Goal: Task Accomplishment & Management: Complete application form

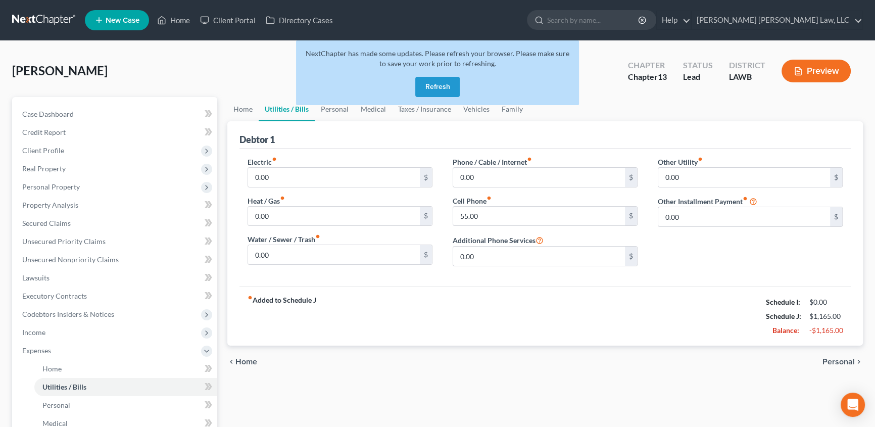
click at [430, 88] on button "Refresh" at bounding box center [437, 87] width 44 height 20
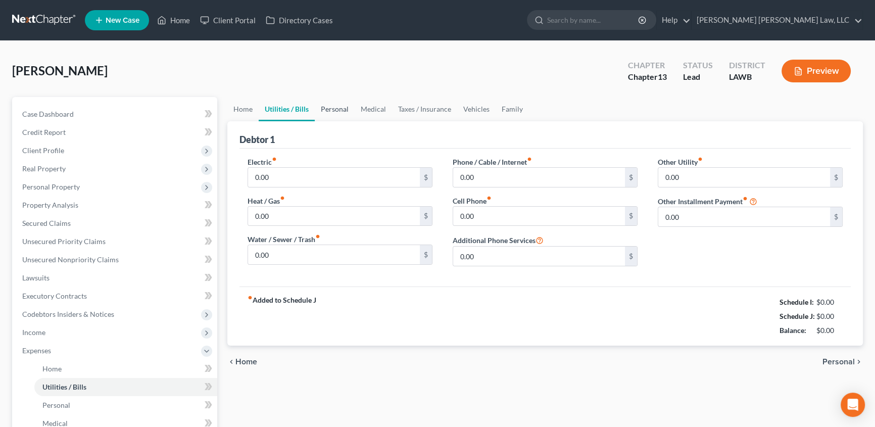
click at [327, 106] on link "Personal" at bounding box center [335, 109] width 40 height 24
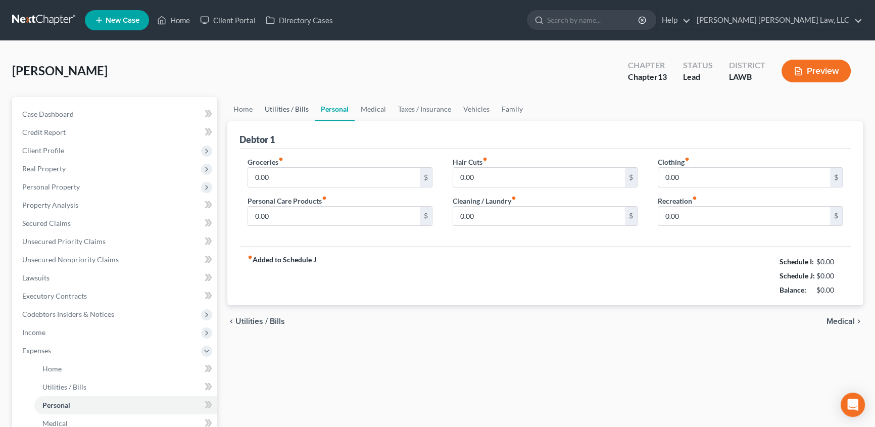
click at [297, 107] on link "Utilities / Bills" at bounding box center [287, 109] width 56 height 24
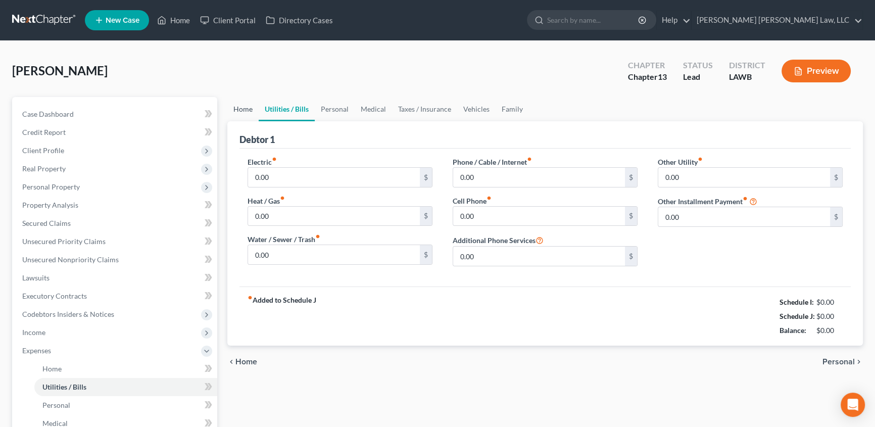
click at [239, 107] on link "Home" at bounding box center [242, 109] width 31 height 24
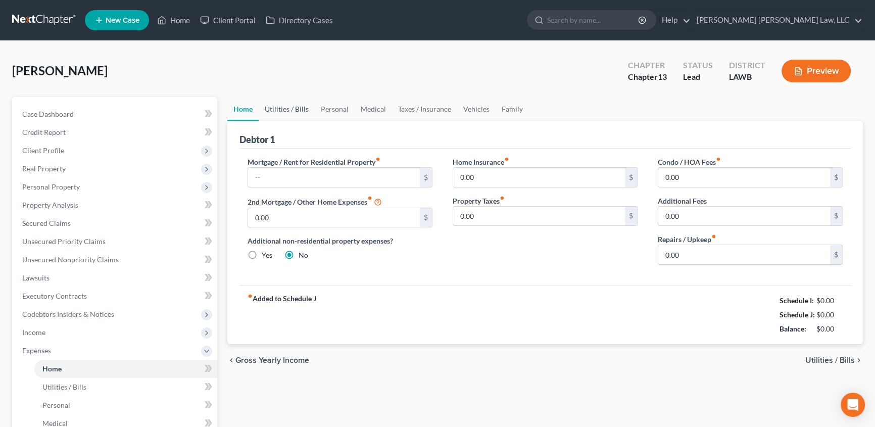
click at [274, 106] on link "Utilities / Bills" at bounding box center [287, 109] width 56 height 24
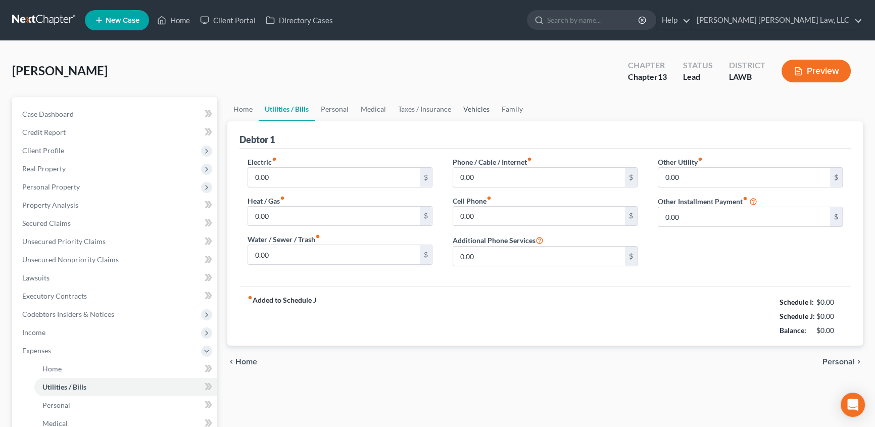
click at [470, 108] on link "Vehicles" at bounding box center [476, 109] width 38 height 24
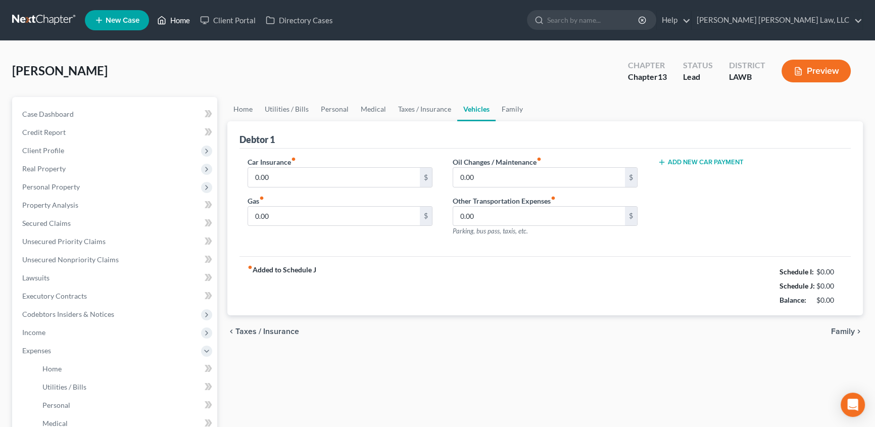
click at [182, 16] on link "Home" at bounding box center [173, 20] width 43 height 18
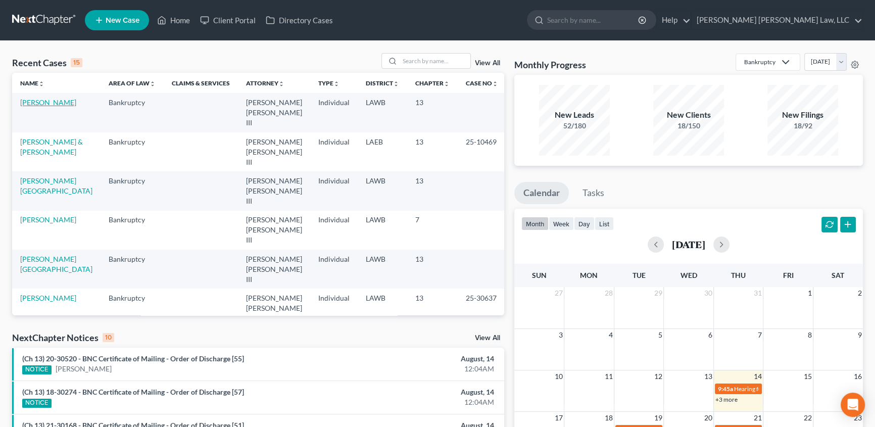
click at [41, 102] on link "[PERSON_NAME]" at bounding box center [48, 102] width 56 height 9
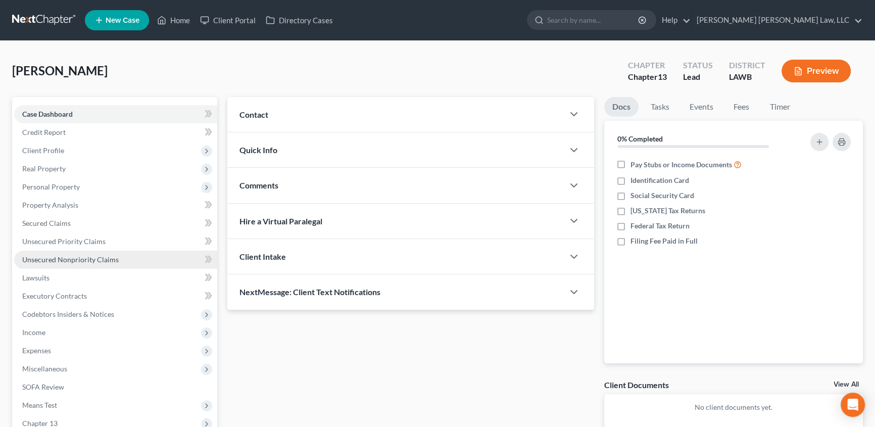
click at [32, 262] on span "Unsecured Nonpriority Claims" at bounding box center [70, 259] width 97 height 9
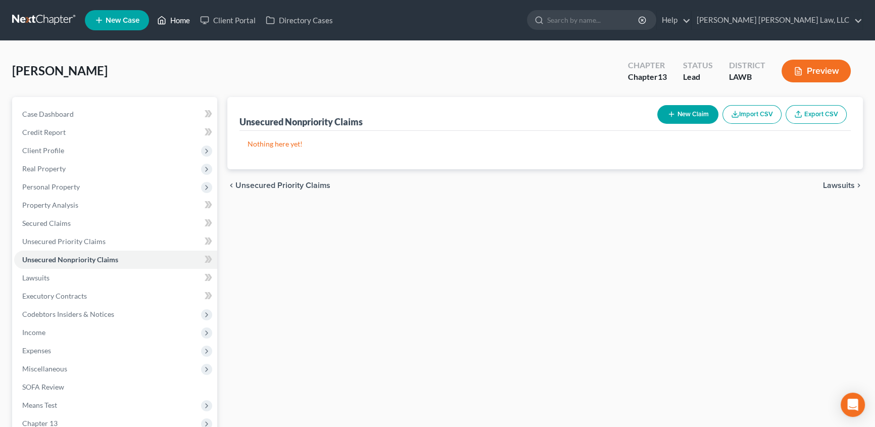
click at [171, 18] on link "Home" at bounding box center [173, 20] width 43 height 18
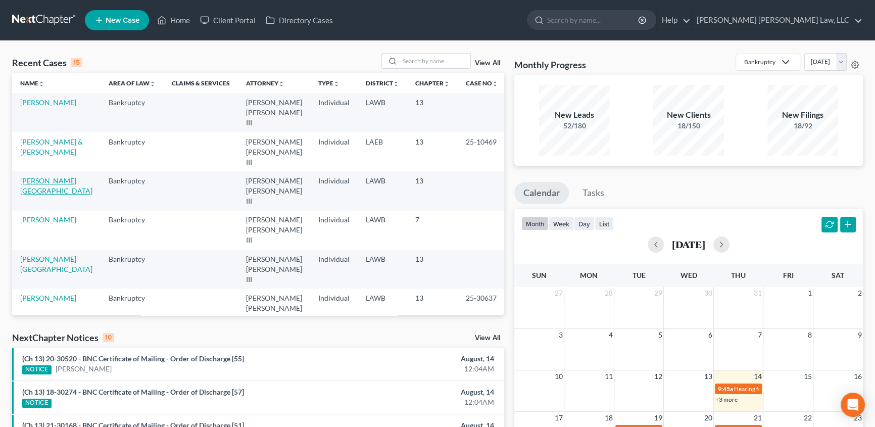
click at [41, 176] on link "[PERSON_NAME][GEOGRAPHIC_DATA]" at bounding box center [56, 185] width 72 height 19
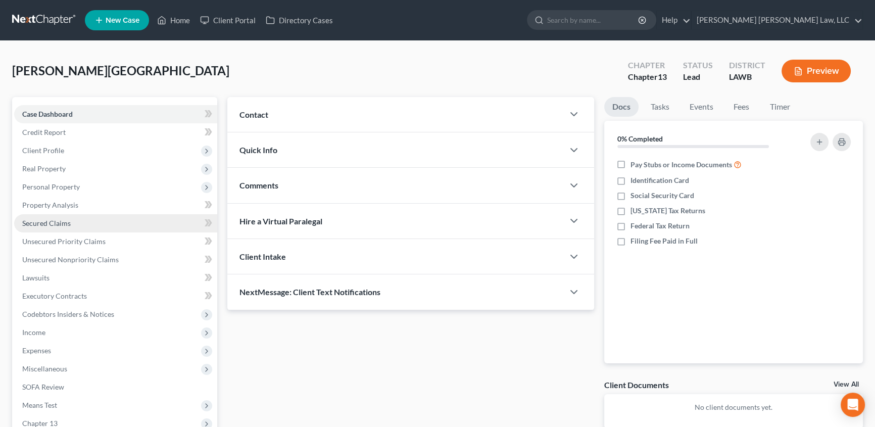
click at [51, 226] on span "Secured Claims" at bounding box center [46, 223] width 49 height 9
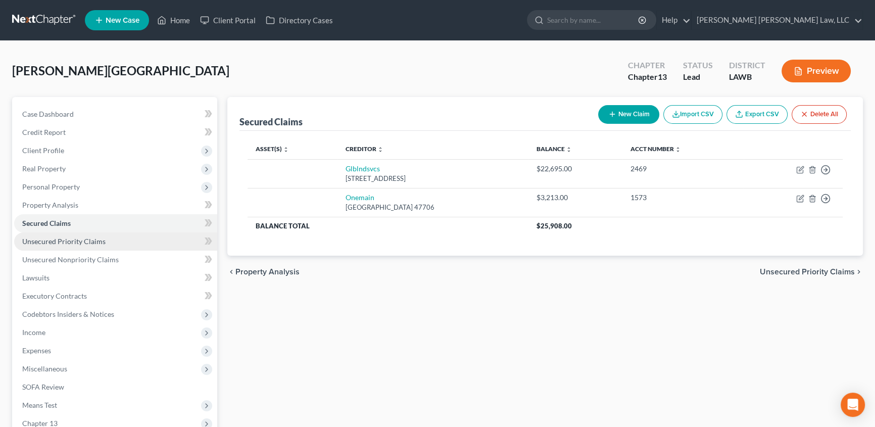
click at [72, 240] on span "Unsecured Priority Claims" at bounding box center [63, 241] width 83 height 9
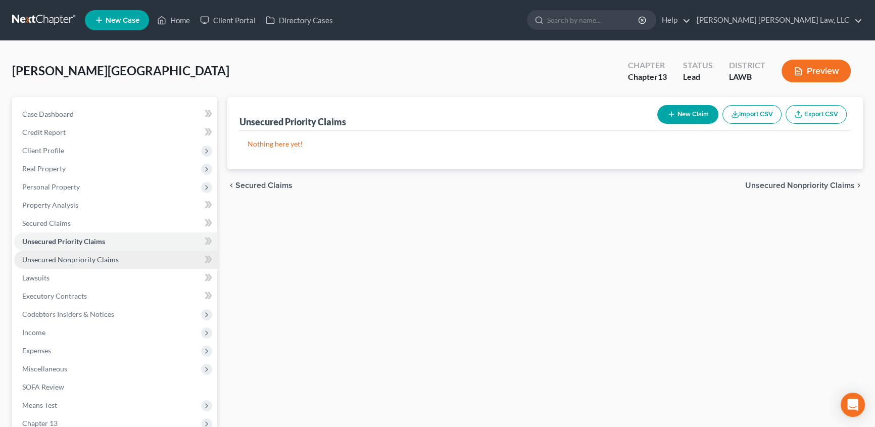
click at [55, 257] on span "Unsecured Nonpriority Claims" at bounding box center [70, 259] width 97 height 9
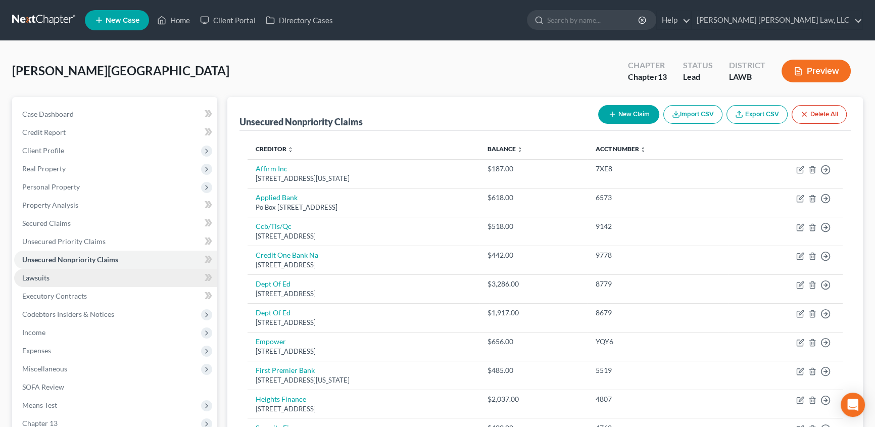
click at [52, 282] on link "Lawsuits" at bounding box center [115, 278] width 203 height 18
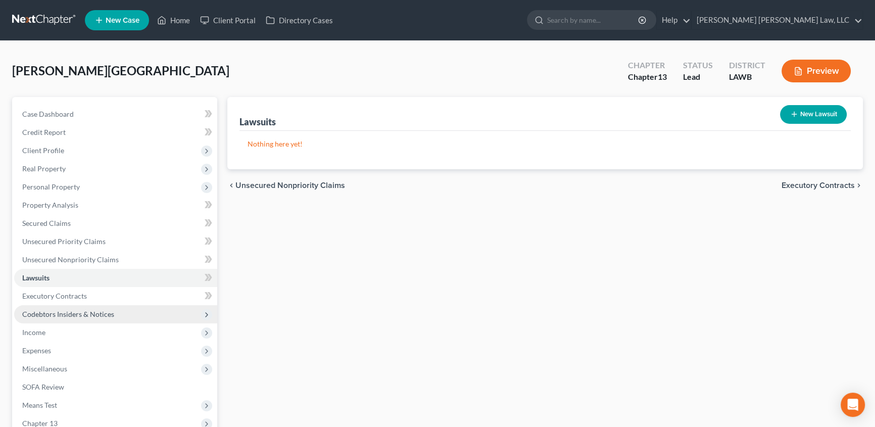
click at [92, 313] on span "Codebtors Insiders & Notices" at bounding box center [68, 314] width 92 height 9
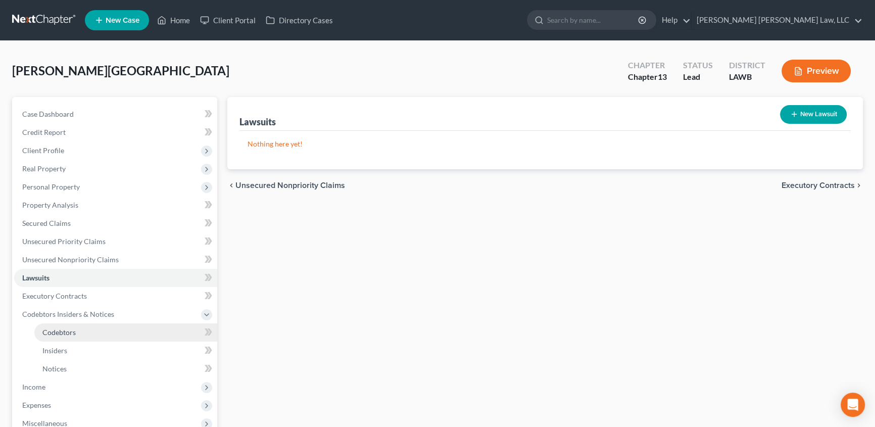
click at [61, 331] on span "Codebtors" at bounding box center [58, 332] width 33 height 9
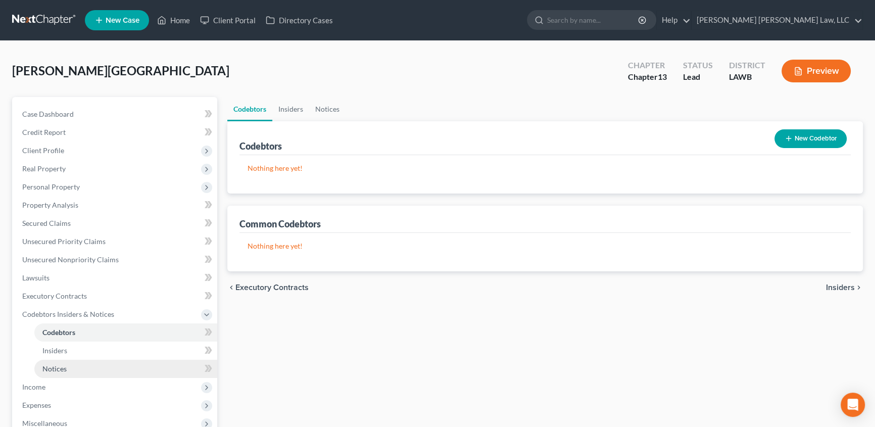
click at [54, 367] on span "Notices" at bounding box center [54, 368] width 24 height 9
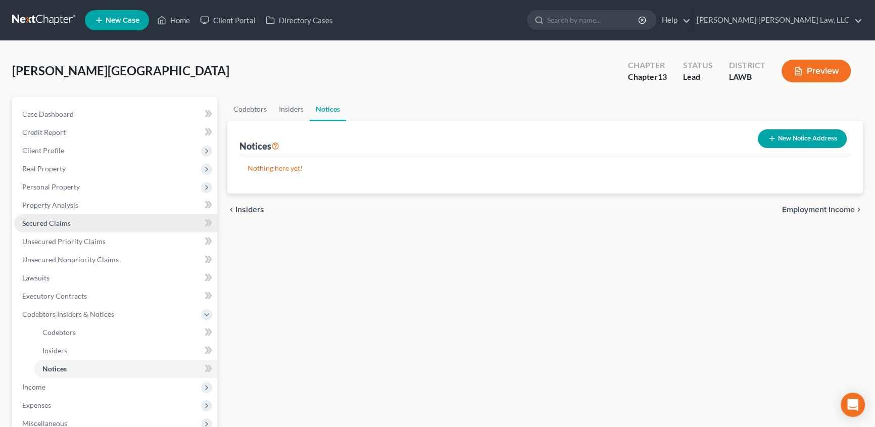
click at [53, 222] on span "Secured Claims" at bounding box center [46, 223] width 49 height 9
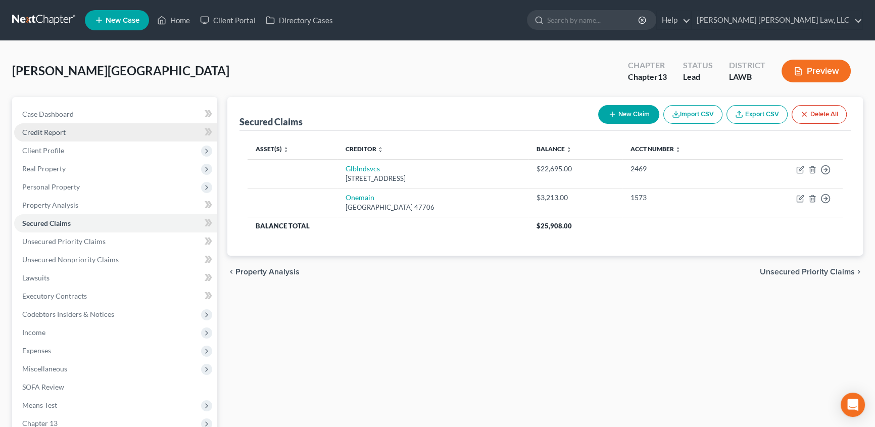
click at [58, 131] on span "Credit Report" at bounding box center [43, 132] width 43 height 9
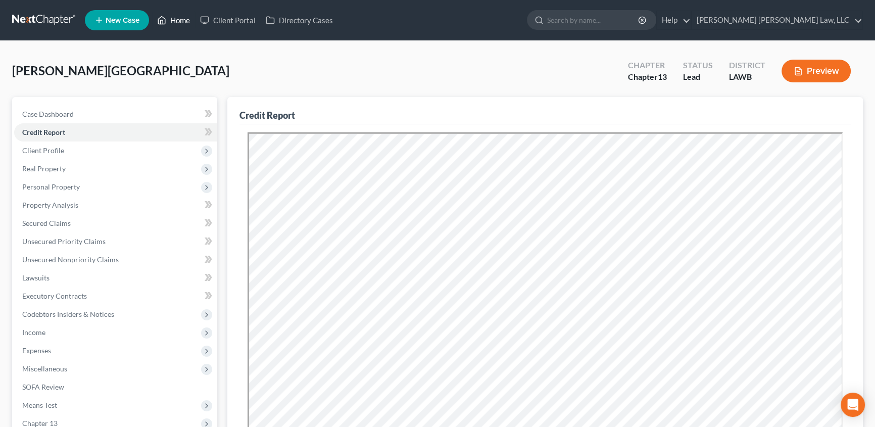
click at [183, 16] on link "Home" at bounding box center [173, 20] width 43 height 18
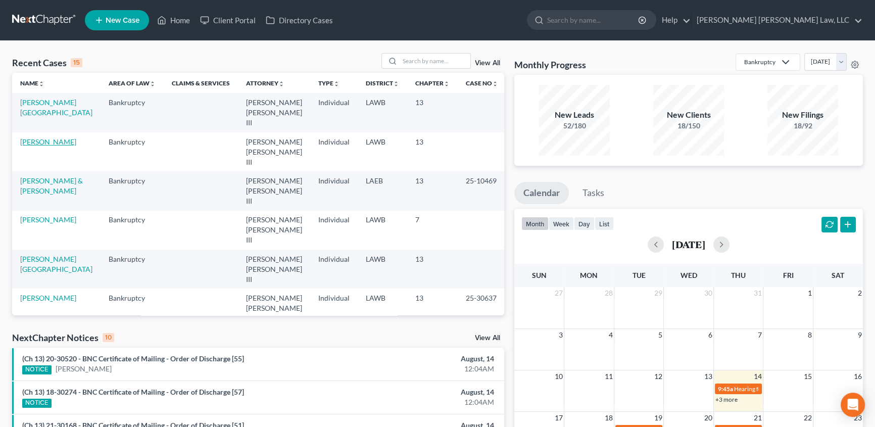
click at [54, 137] on link "[PERSON_NAME]" at bounding box center [48, 141] width 56 height 9
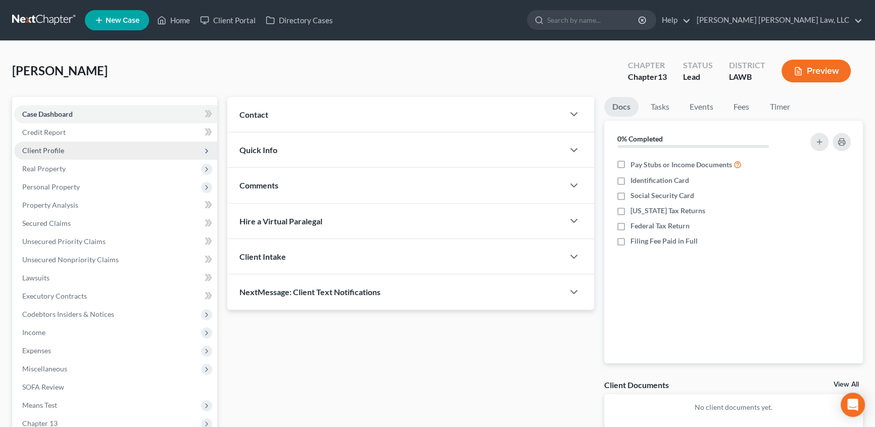
click at [60, 147] on span "Client Profile" at bounding box center [43, 150] width 42 height 9
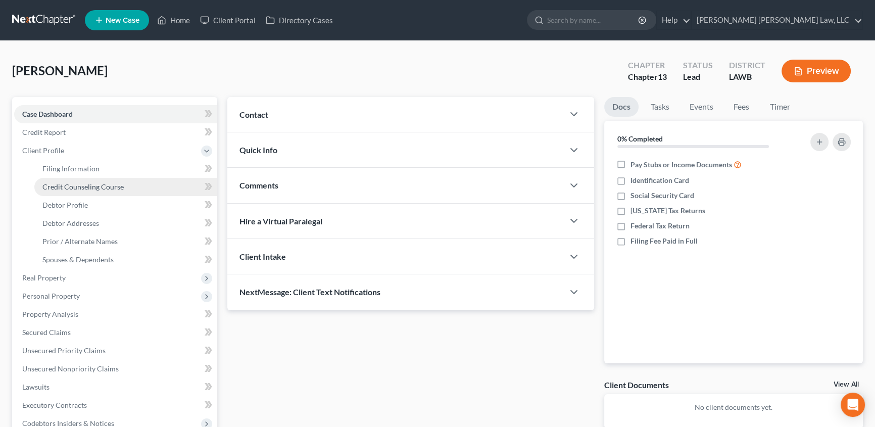
drag, startPoint x: 88, startPoint y: 190, endPoint x: 175, endPoint y: 223, distance: 93.1
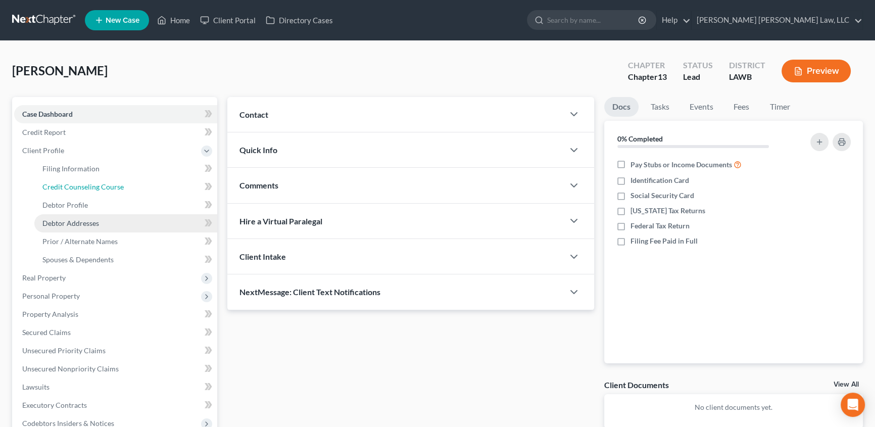
click at [89, 189] on span "Credit Counseling Course" at bounding box center [82, 186] width 81 height 9
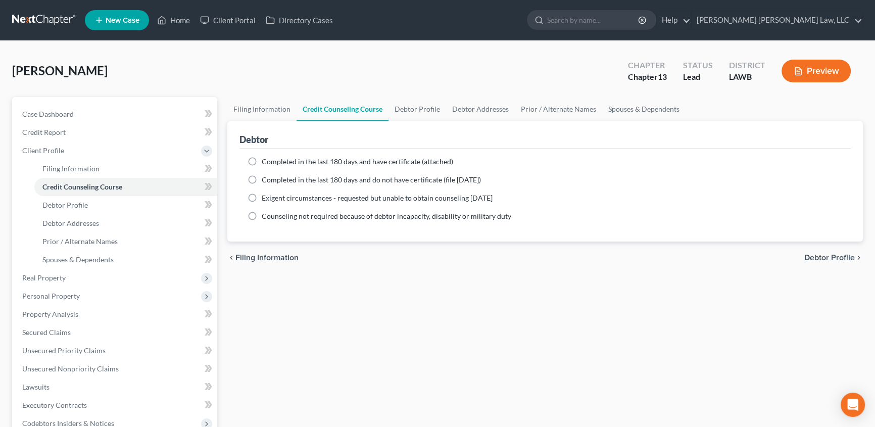
click at [262, 160] on label "Completed in the last 180 days and have certificate (attached)" at bounding box center [358, 162] width 192 height 10
click at [266, 160] on input "Completed in the last 180 days and have certificate (attached)" at bounding box center [269, 160] width 7 height 7
radio input "true"
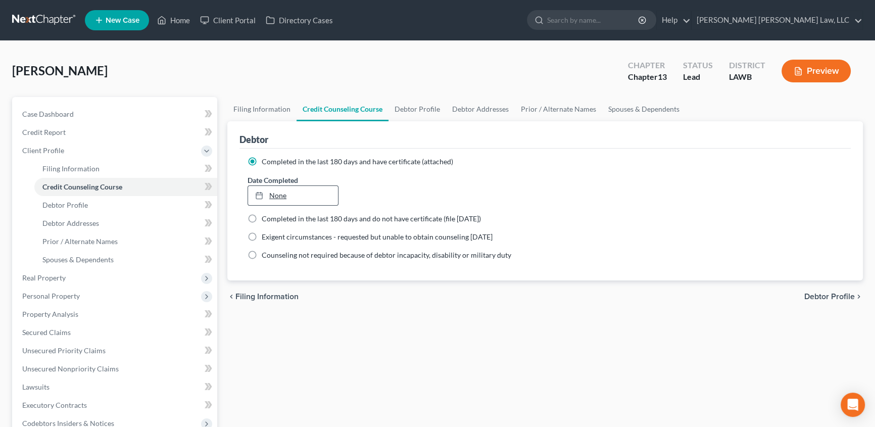
click at [279, 195] on link "None" at bounding box center [293, 195] width 90 height 19
type input "[DATE]"
click at [412, 109] on link "Debtor Profile" at bounding box center [418, 109] width 58 height 24
select select "0"
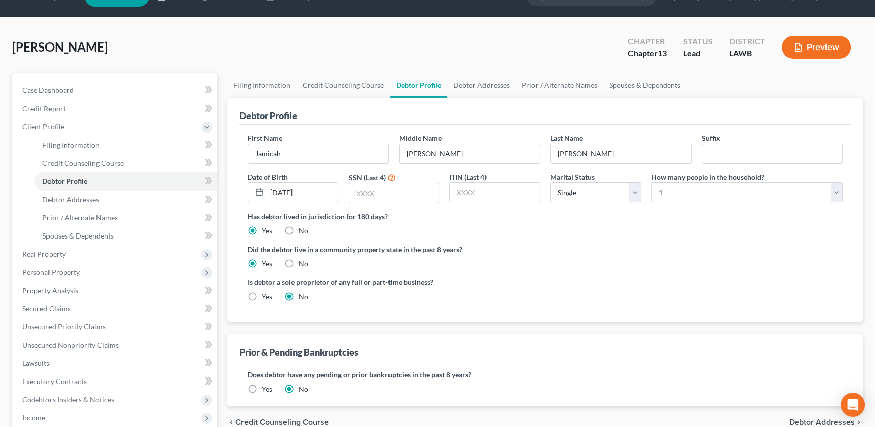
scroll to position [45, 0]
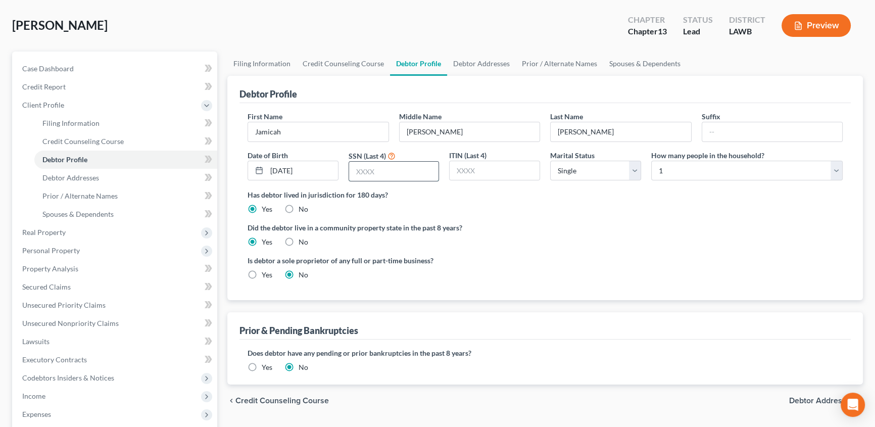
drag, startPoint x: 369, startPoint y: 167, endPoint x: 364, endPoint y: 169, distance: 5.9
click at [369, 167] on input "text" at bounding box center [394, 171] width 90 height 19
type input "6118"
click at [481, 162] on input "text" at bounding box center [495, 170] width 90 height 19
drag, startPoint x: 355, startPoint y: 65, endPoint x: 281, endPoint y: 103, distance: 82.5
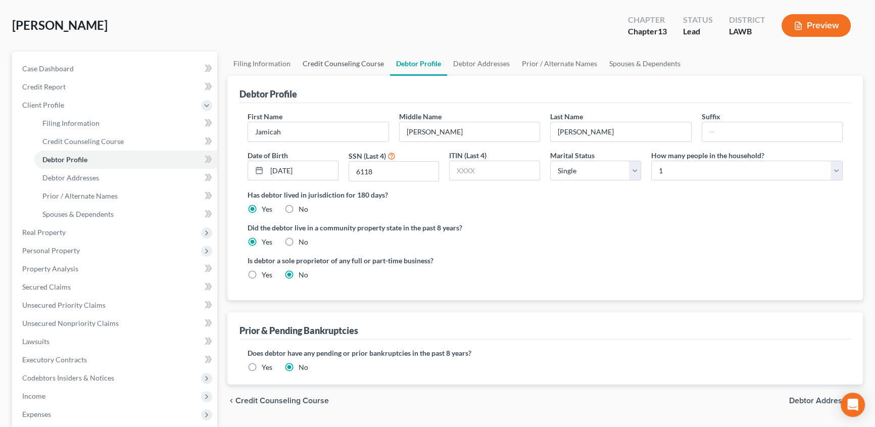
click at [355, 65] on link "Credit Counseling Course" at bounding box center [343, 64] width 93 height 24
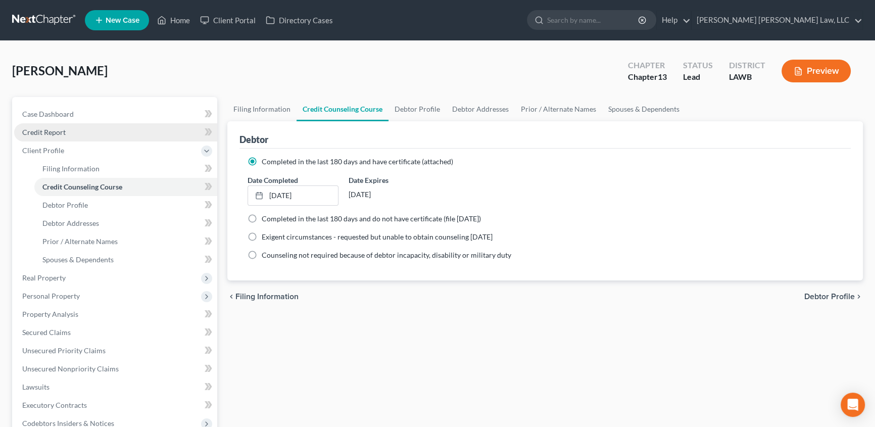
click at [64, 135] on span "Credit Report" at bounding box center [43, 132] width 43 height 9
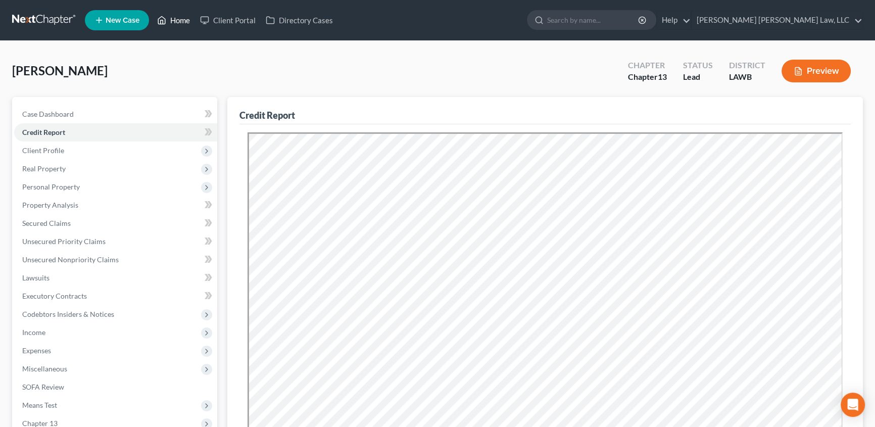
click at [189, 20] on link "Home" at bounding box center [173, 20] width 43 height 18
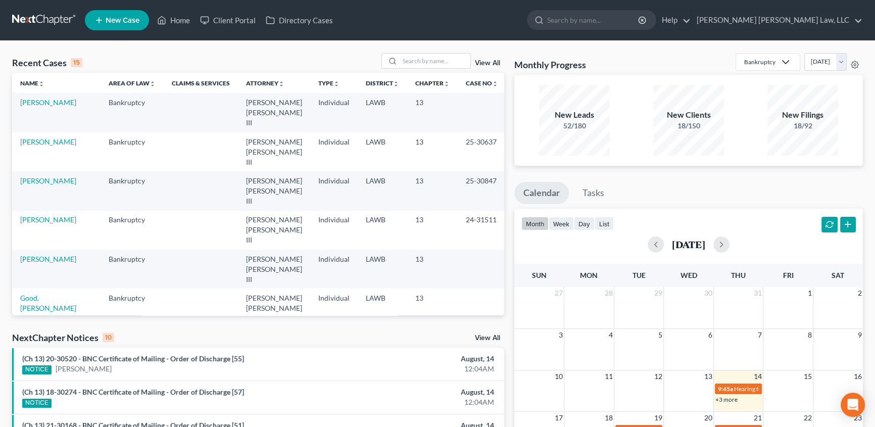
click at [49, 333] on link "[PERSON_NAME][GEOGRAPHIC_DATA]" at bounding box center [56, 342] width 72 height 19
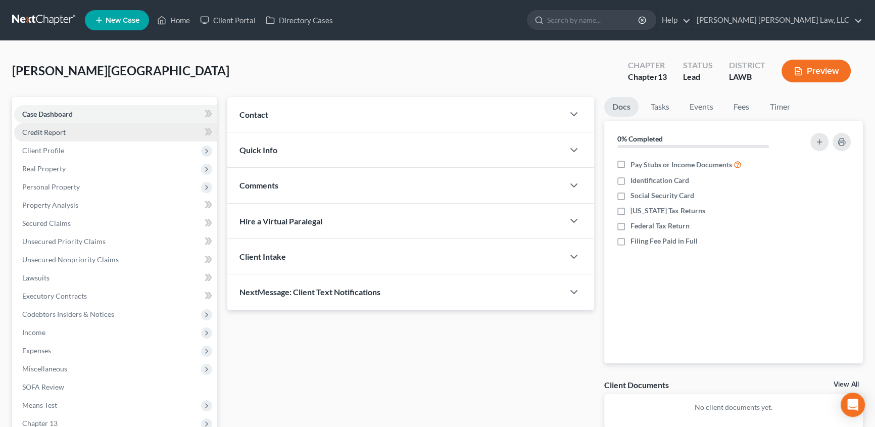
click at [57, 135] on span "Credit Report" at bounding box center [43, 132] width 43 height 9
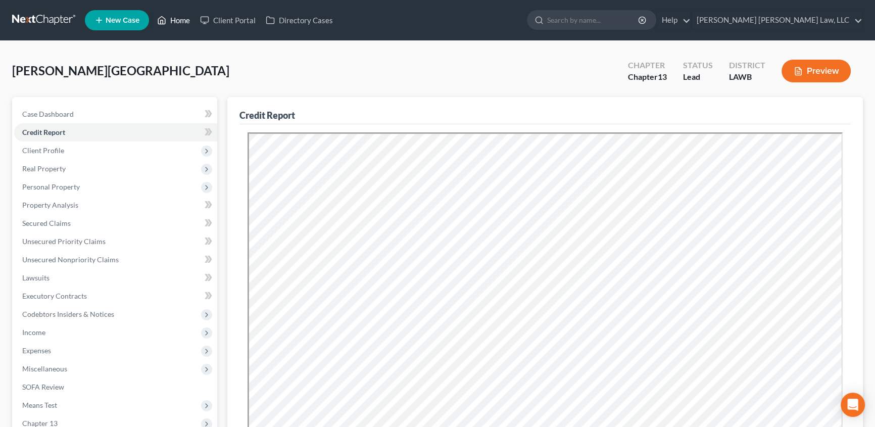
click at [181, 24] on link "Home" at bounding box center [173, 20] width 43 height 18
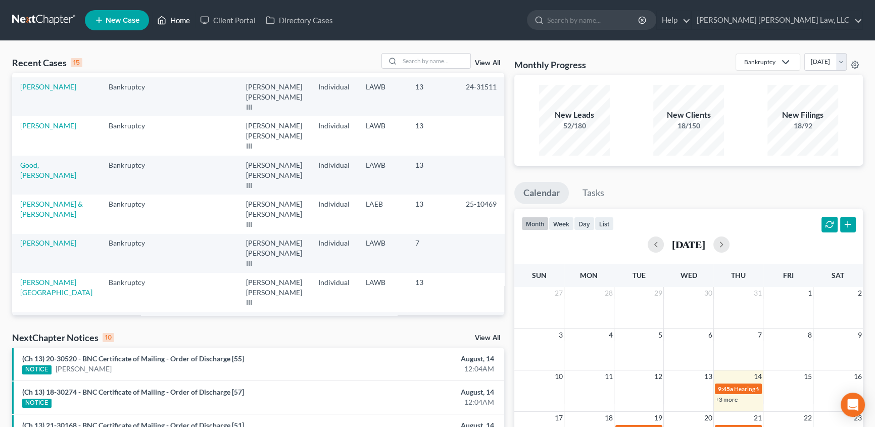
scroll to position [175, 0]
click at [33, 314] on link "[PERSON_NAME]" at bounding box center [48, 318] width 56 height 9
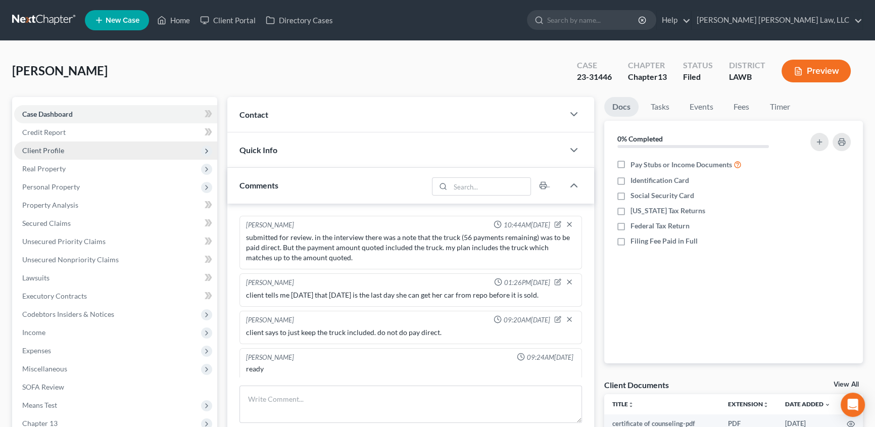
scroll to position [3, 0]
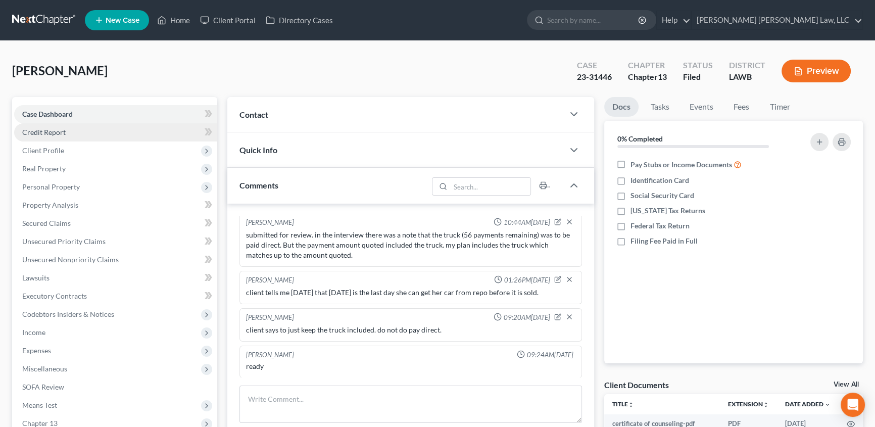
click at [37, 133] on span "Credit Report" at bounding box center [43, 132] width 43 height 9
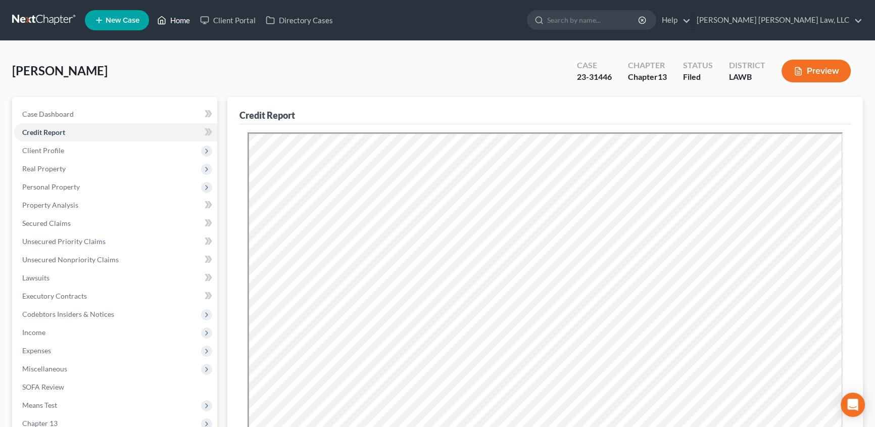
click at [185, 23] on link "Home" at bounding box center [173, 20] width 43 height 18
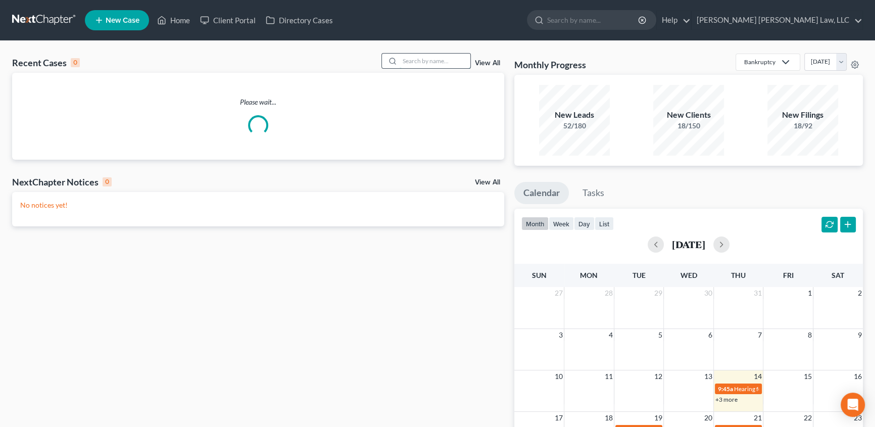
click at [420, 61] on input "search" at bounding box center [435, 61] width 71 height 15
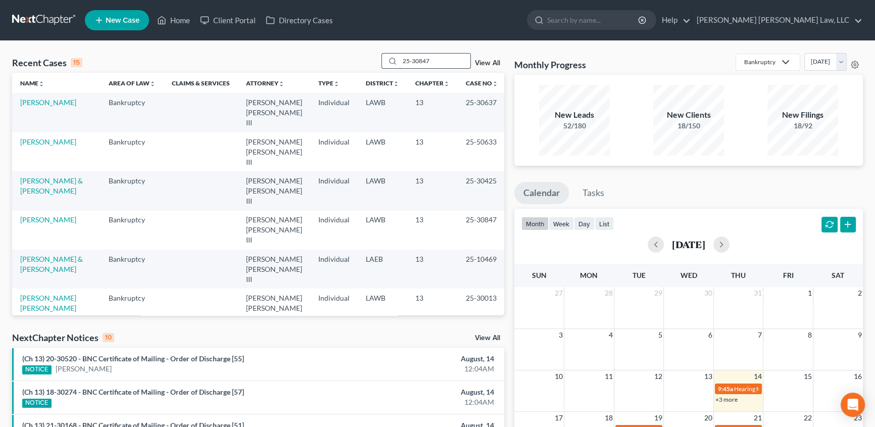
type input "25-30847"
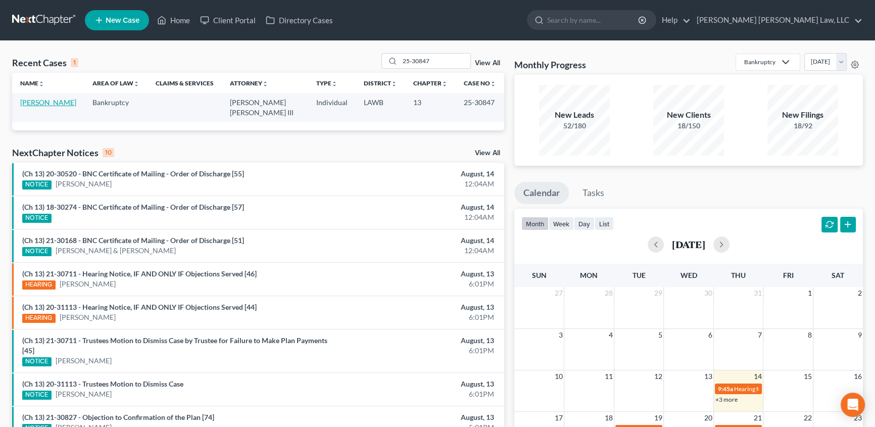
click at [32, 102] on link "[PERSON_NAME]" at bounding box center [48, 102] width 56 height 9
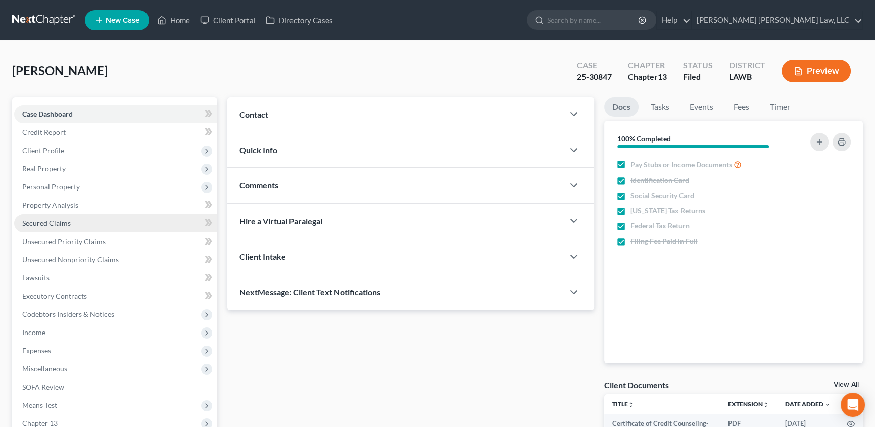
click at [51, 219] on span "Secured Claims" at bounding box center [46, 223] width 49 height 9
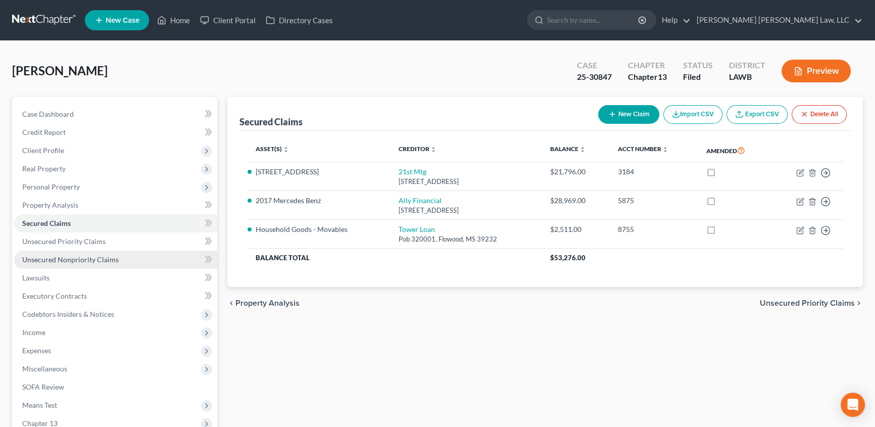
click at [71, 262] on span "Unsecured Nonpriority Claims" at bounding box center [70, 259] width 97 height 9
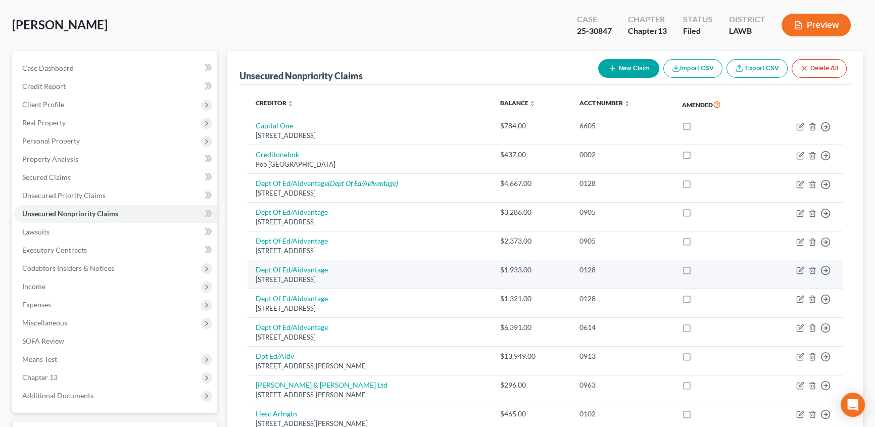
scroll to position [45, 0]
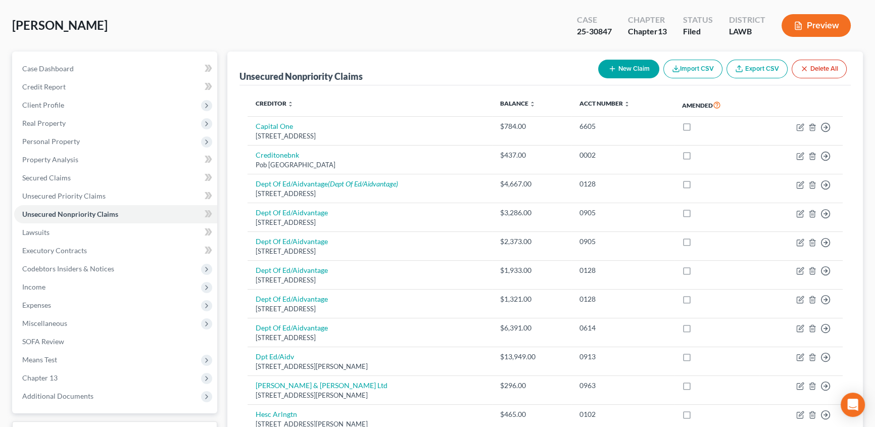
click at [626, 69] on button "New Claim" at bounding box center [628, 69] width 61 height 19
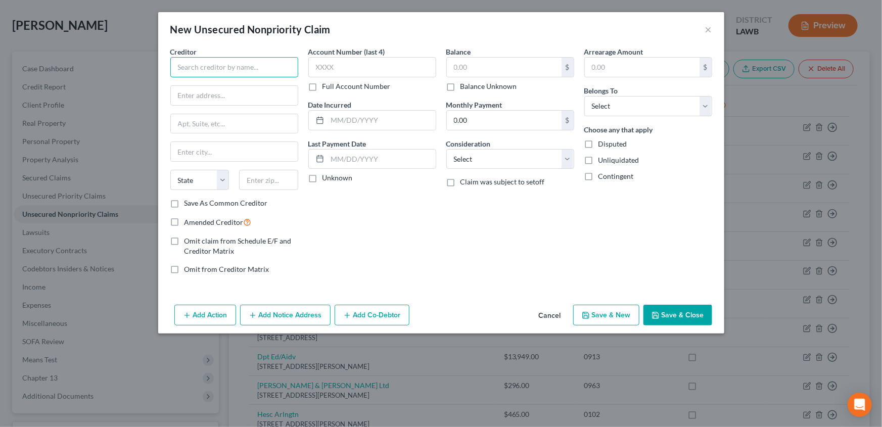
click at [213, 73] on input "text" at bounding box center [234, 67] width 128 height 20
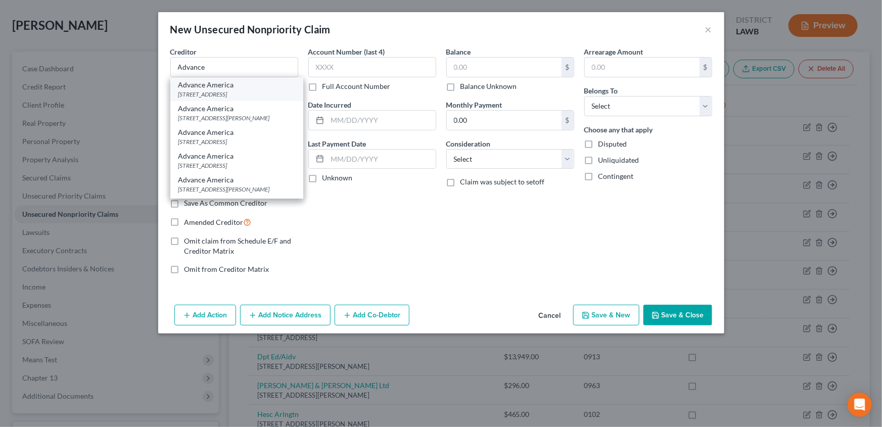
click at [212, 96] on div "[STREET_ADDRESS]" at bounding box center [236, 94] width 117 height 9
type input "Advance America"
type input "[STREET_ADDRESS]"
type input "Monroe"
select select "19"
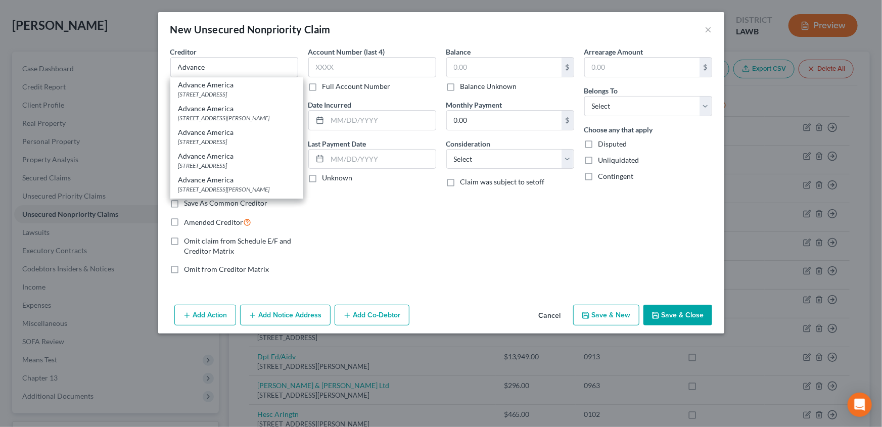
type input "71201"
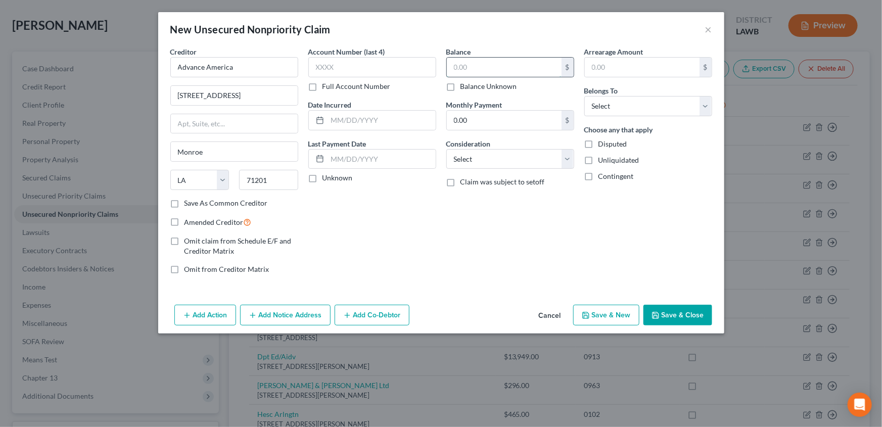
click at [488, 69] on input "text" at bounding box center [504, 67] width 115 height 19
type input "405.00"
click at [466, 161] on select "Select Cable / Satellite Services Collection Agency Credit Card Debt Debt Couns…" at bounding box center [510, 159] width 128 height 20
select select "10"
click at [446, 149] on select "Select Cable / Satellite Services Collection Agency Credit Card Debt Debt Couns…" at bounding box center [510, 159] width 128 height 20
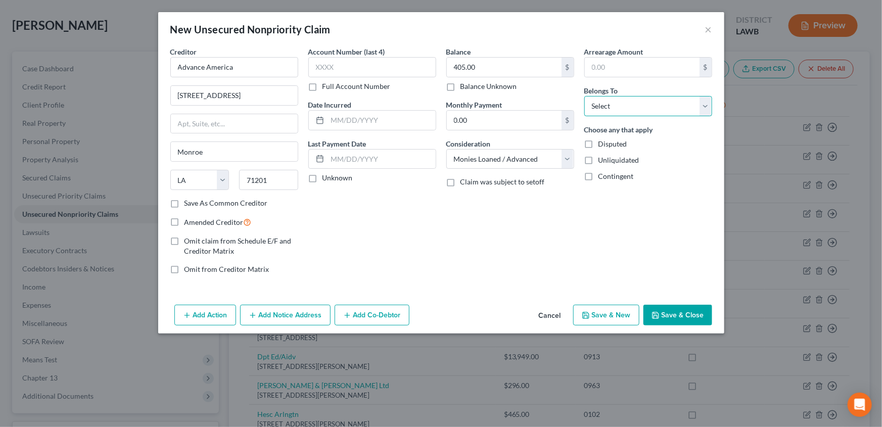
click at [628, 110] on select "Select Debtor 1 Only Debtor 2 Only Debtor 1 And Debtor 2 Only At Least One Of T…" at bounding box center [648, 106] width 128 height 20
select select "0"
click at [584, 96] on select "Select Debtor 1 Only Debtor 2 Only Debtor 1 And Debtor 2 Only At Least One Of T…" at bounding box center [648, 106] width 128 height 20
click at [671, 310] on button "Save & Close" at bounding box center [677, 315] width 69 height 21
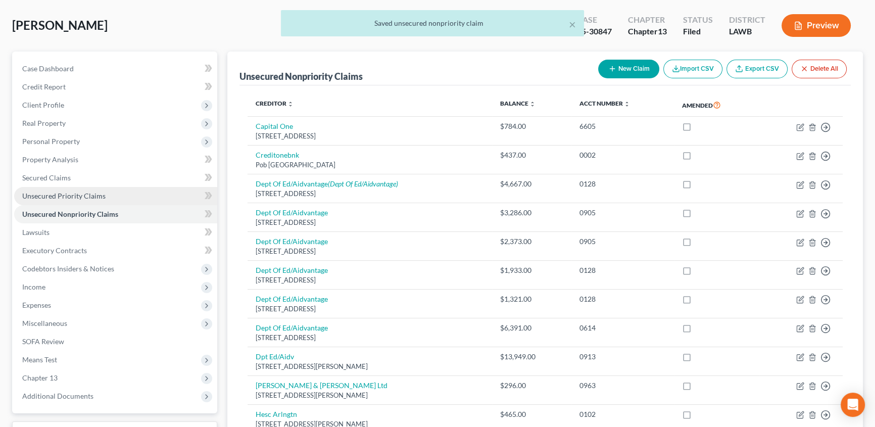
click at [76, 194] on span "Unsecured Priority Claims" at bounding box center [63, 196] width 83 height 9
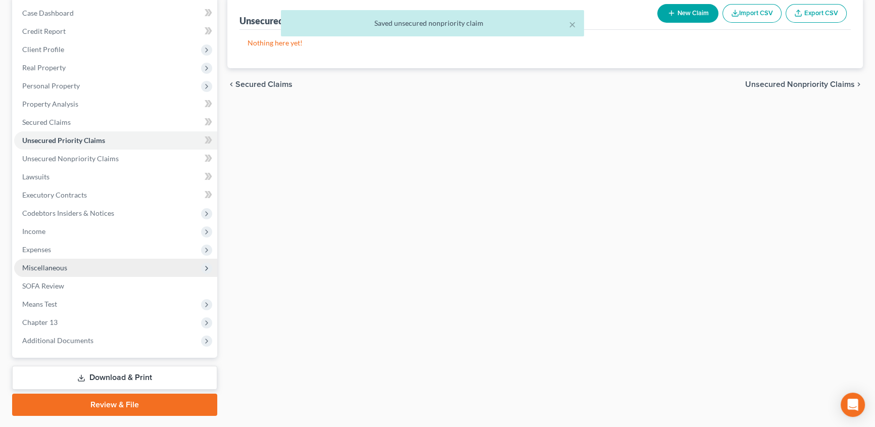
scroll to position [127, 0]
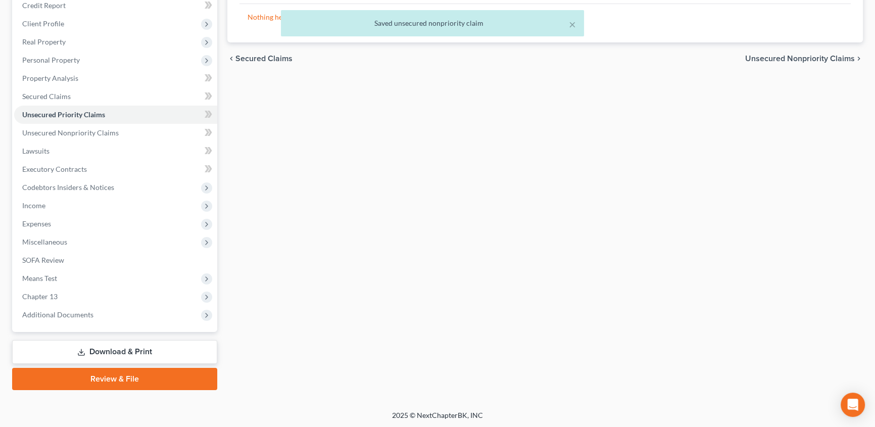
click at [137, 352] on link "Download & Print" at bounding box center [114, 352] width 205 height 24
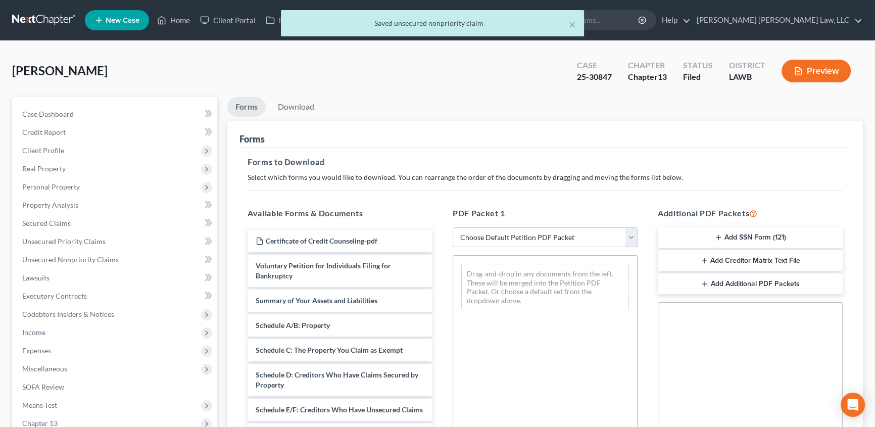
click at [488, 238] on select "Choose Default Petition PDF Packet Complete Bankruptcy Petition (all forms and …" at bounding box center [545, 237] width 185 height 20
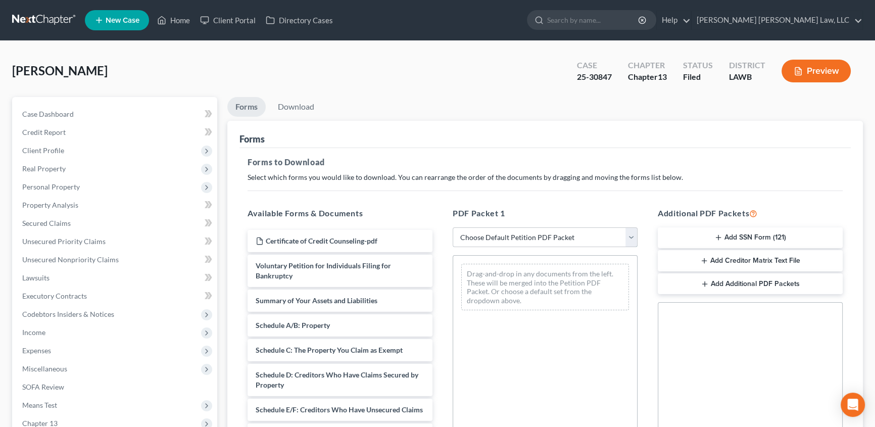
select select "2"
click at [453, 227] on select "Choose Default Petition PDF Packet Complete Bankruptcy Petition (all forms and …" at bounding box center [545, 237] width 185 height 20
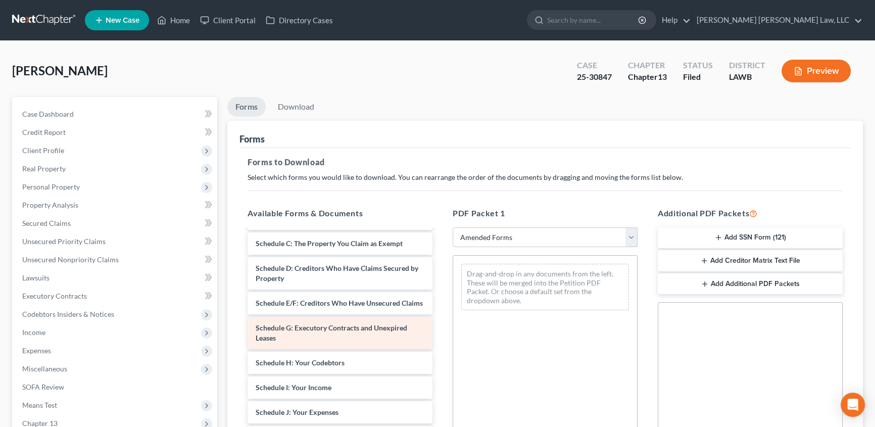
scroll to position [91, 0]
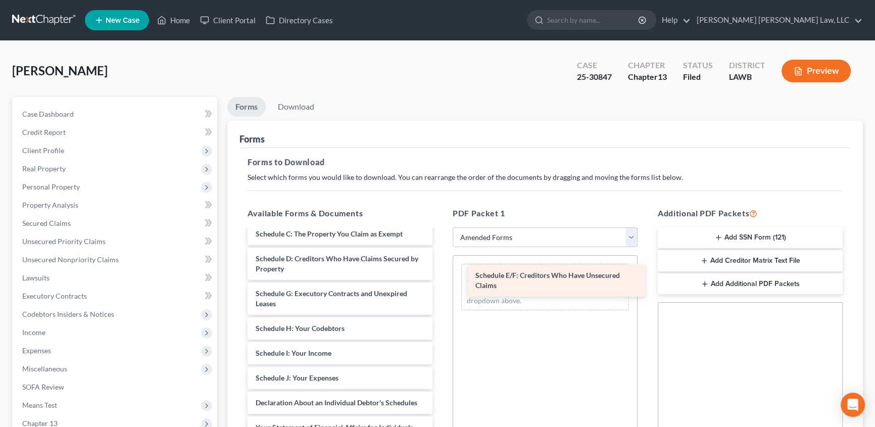
drag, startPoint x: 270, startPoint y: 301, endPoint x: 490, endPoint y: 284, distance: 220.4
click at [441, 284] on div "Schedule E/F: Creditors Who Have Unsecured Claims Voluntary Petition for Indivi…" at bounding box center [340, 377] width 201 height 479
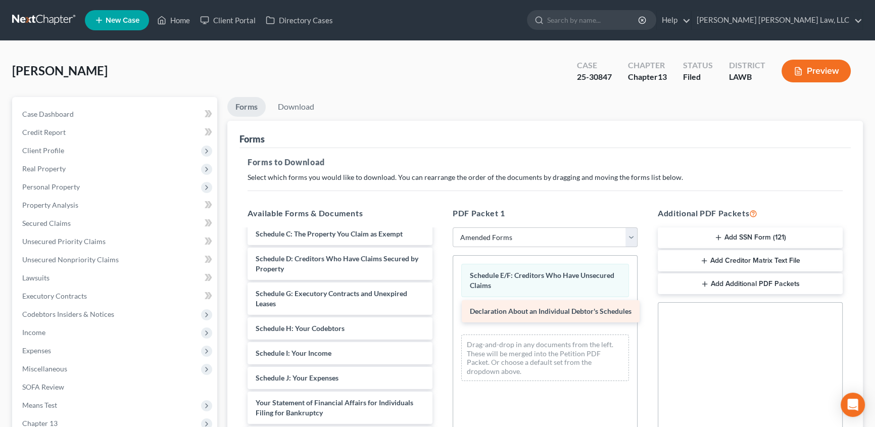
drag, startPoint x: 286, startPoint y: 409, endPoint x: 500, endPoint y: 319, distance: 232.4
click at [441, 319] on div "Declaration About an Individual Debtor's Schedules Voluntary Petition for Indiv…" at bounding box center [340, 365] width 201 height 454
click at [305, 105] on link "Download" at bounding box center [296, 107] width 53 height 20
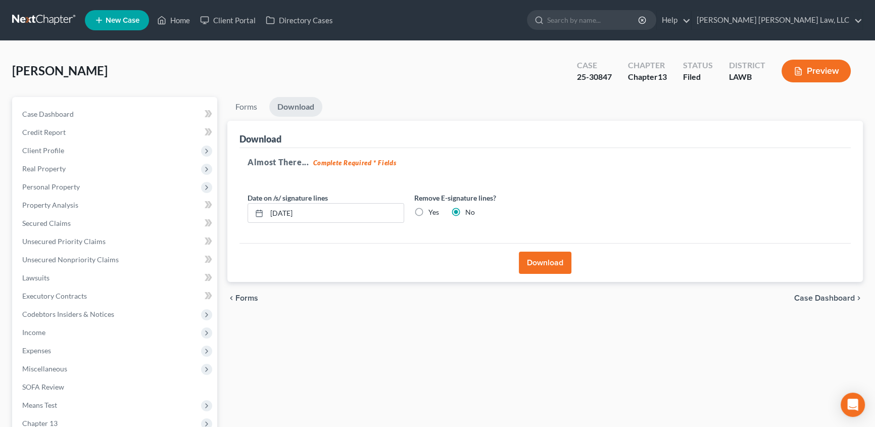
click at [532, 263] on button "Download" at bounding box center [545, 263] width 53 height 22
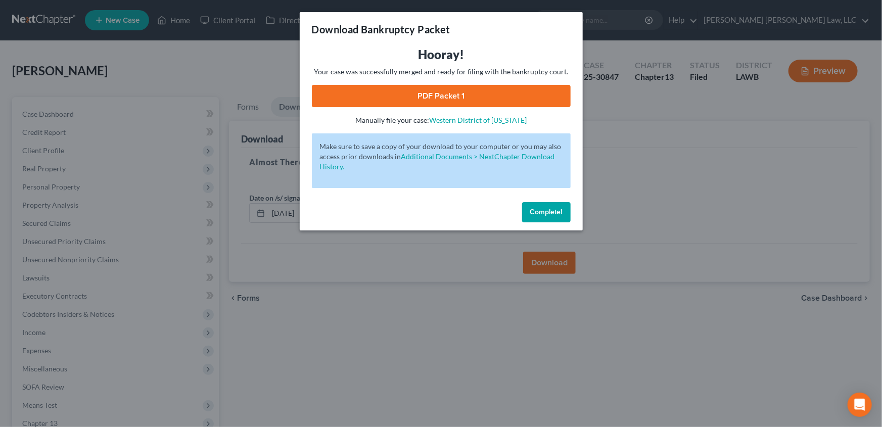
click at [434, 98] on link "PDF Packet 1" at bounding box center [441, 96] width 259 height 22
click at [554, 214] on span "Complete!" at bounding box center [546, 212] width 32 height 9
